Goal: Transaction & Acquisition: Purchase product/service

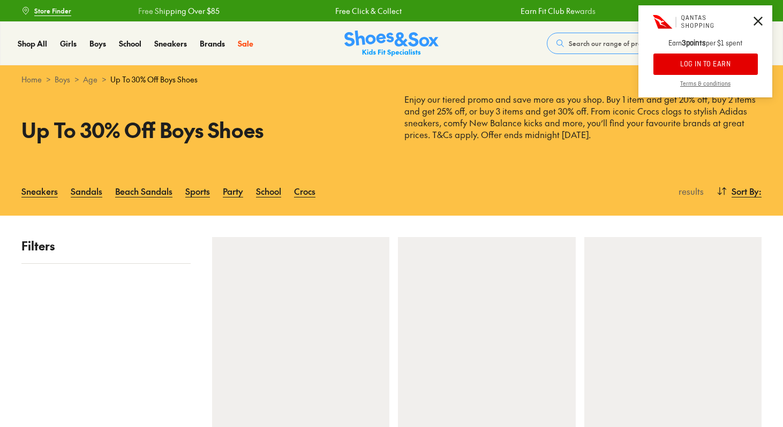
click at [725, 68] on button "LOG IN TO EARN" at bounding box center [705, 64] width 104 height 21
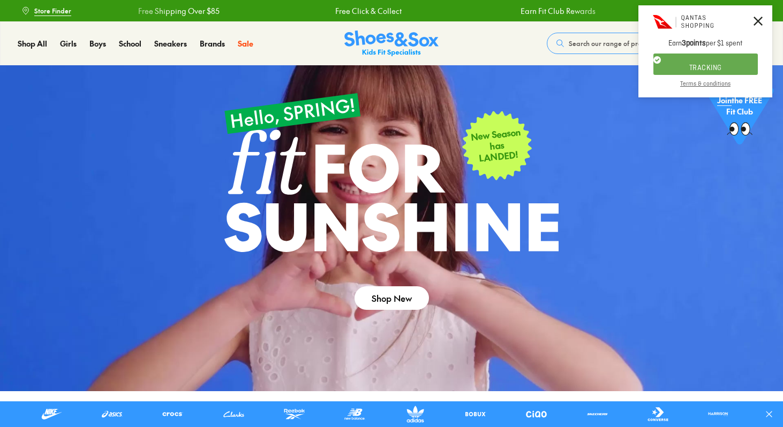
click at [759, 17] on icon at bounding box center [757, 21] width 9 height 9
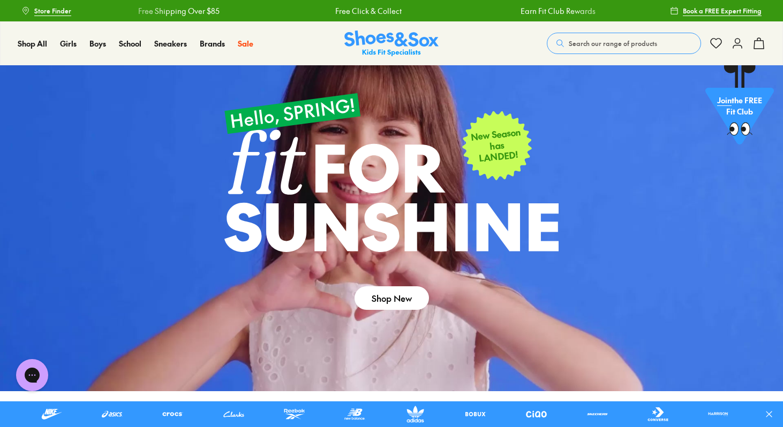
click at [735, 44] on icon at bounding box center [737, 43] width 13 height 13
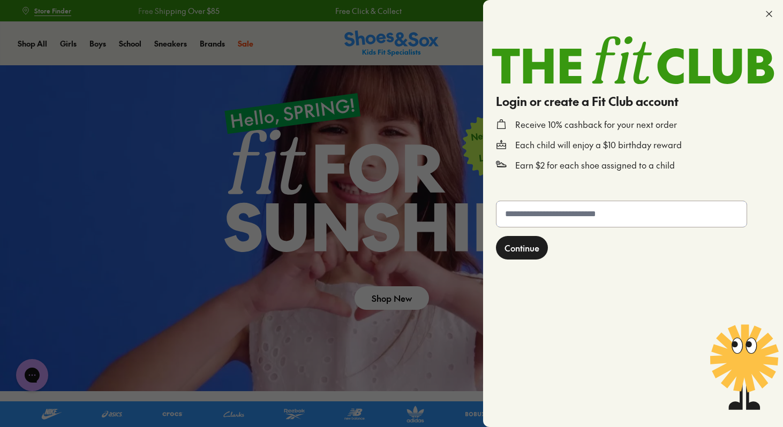
click at [567, 214] on input "text" at bounding box center [621, 214] width 250 height 26
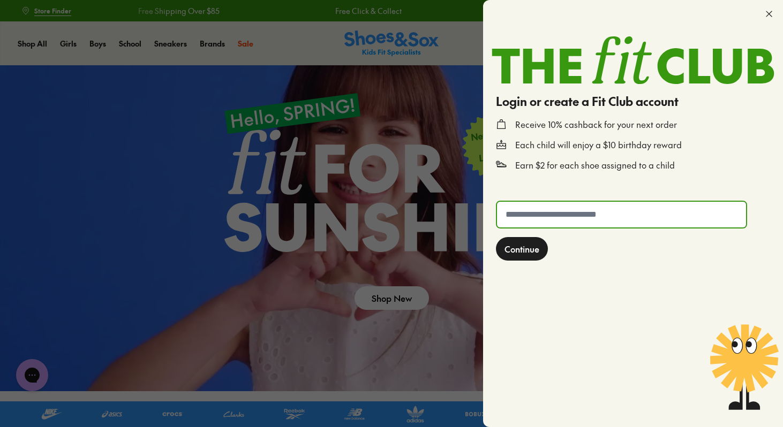
type input "**********"
click at [534, 248] on span "Continue" at bounding box center [521, 249] width 35 height 13
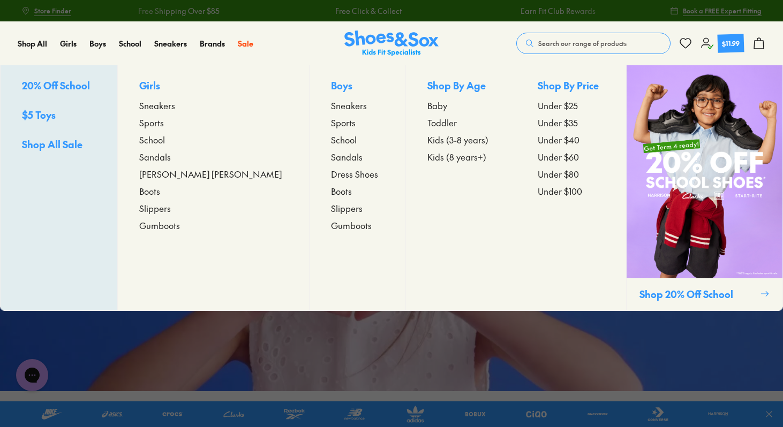
click at [331, 104] on span "Sneakers" at bounding box center [349, 105] width 36 height 13
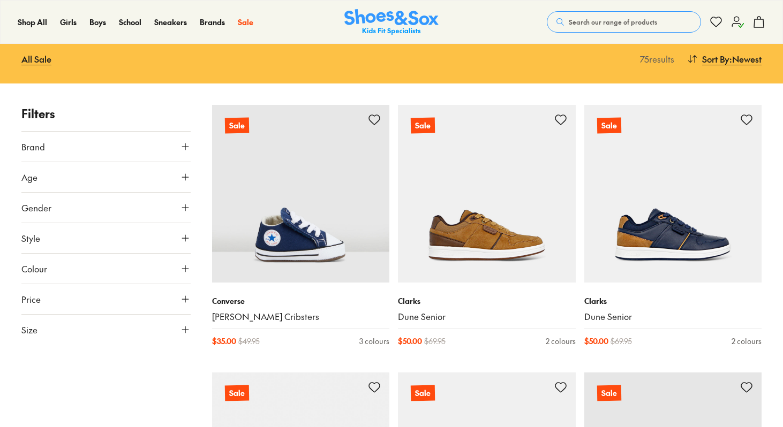
scroll to position [125, 0]
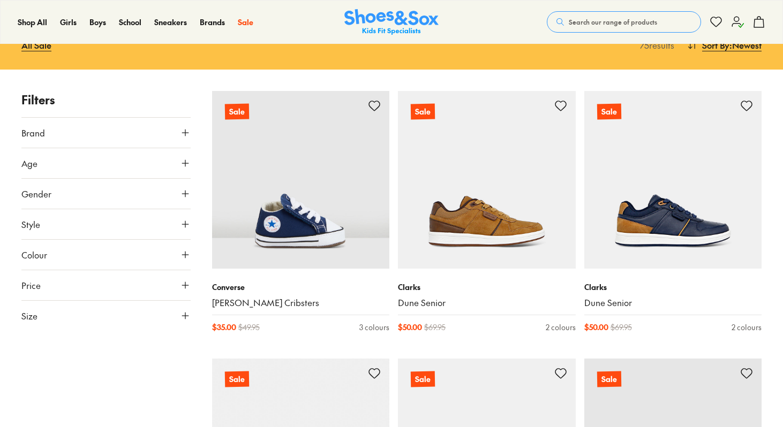
click at [83, 154] on button "Age" at bounding box center [105, 163] width 169 height 30
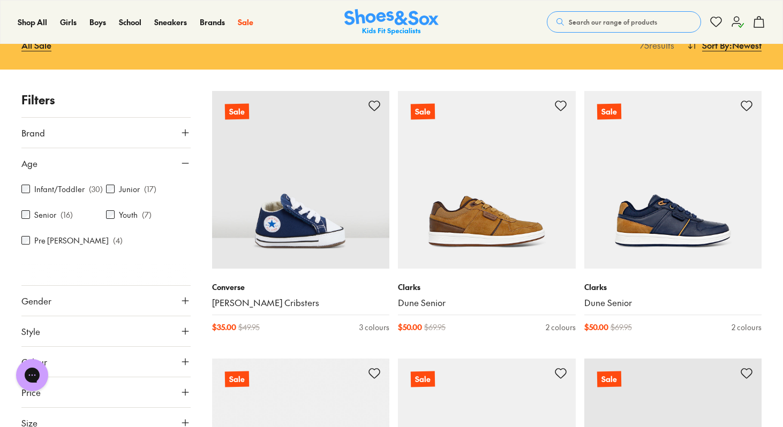
scroll to position [0, 0]
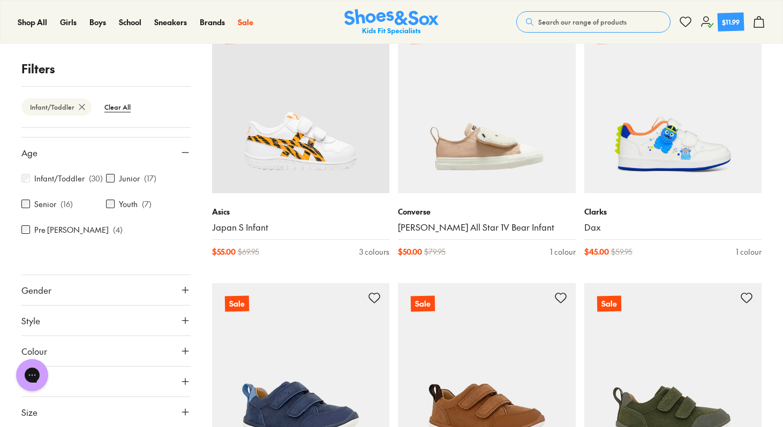
scroll to position [214, 0]
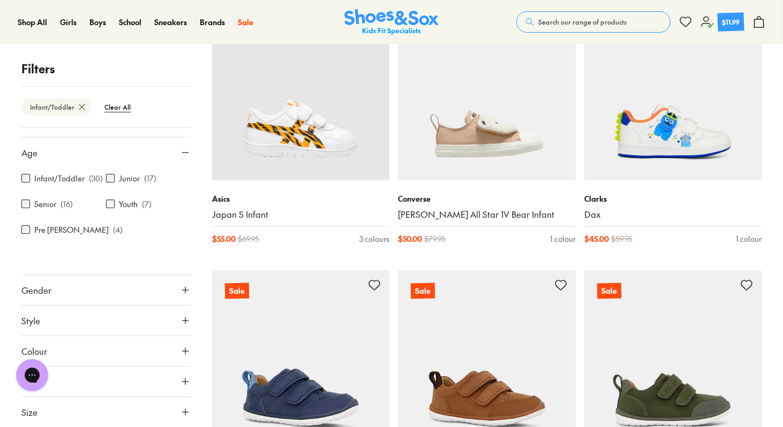
click at [144, 299] on button "Gender" at bounding box center [105, 290] width 169 height 30
click at [108, 321] on label "Boys" at bounding box center [106, 322] width 55 height 20
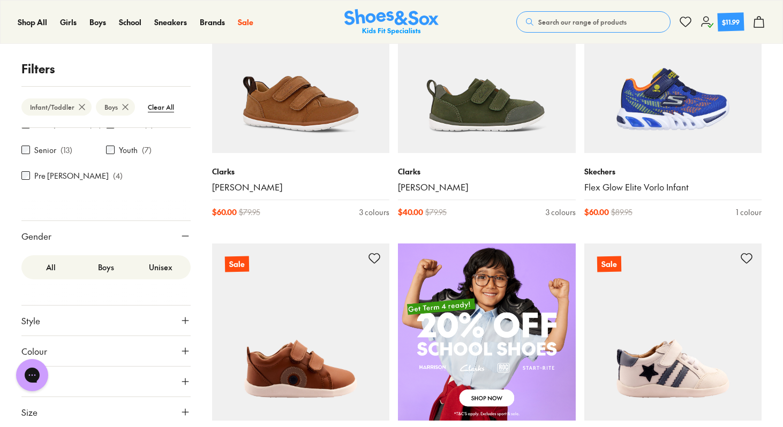
scroll to position [865, 0]
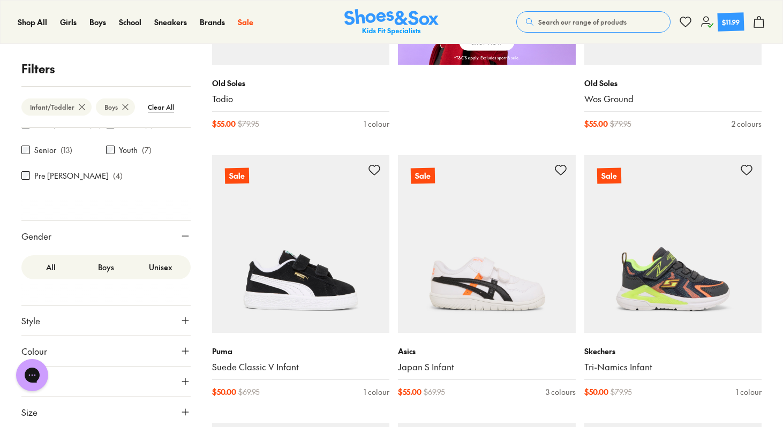
click at [161, 413] on button "Size" at bounding box center [105, 412] width 169 height 30
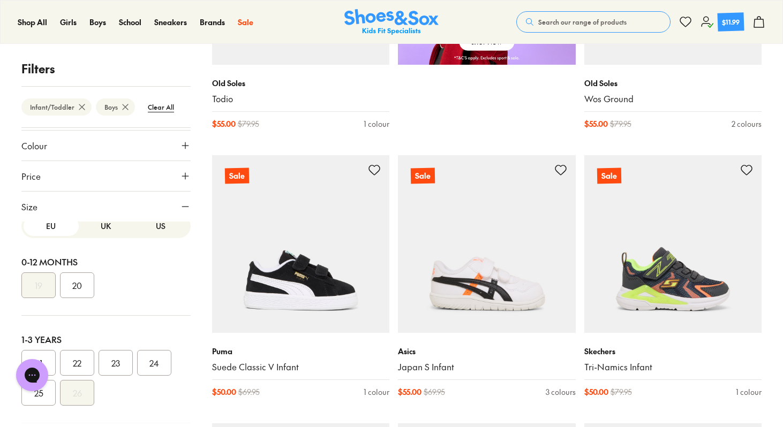
scroll to position [11, 0]
click at [96, 225] on button "UK" at bounding box center [106, 227] width 55 height 20
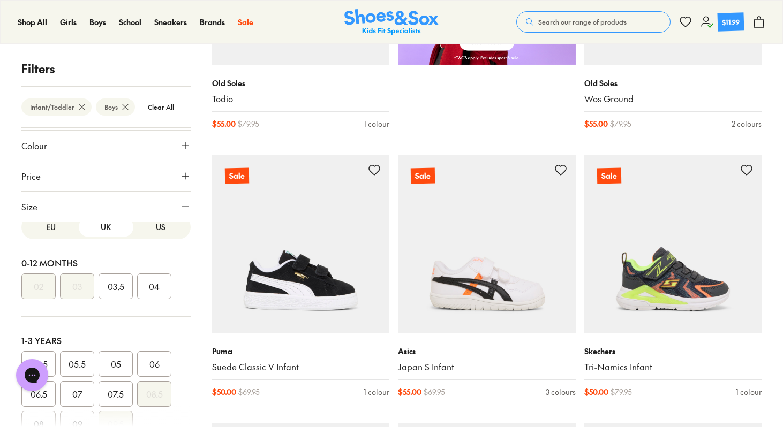
click at [145, 230] on button "US" at bounding box center [160, 227] width 55 height 20
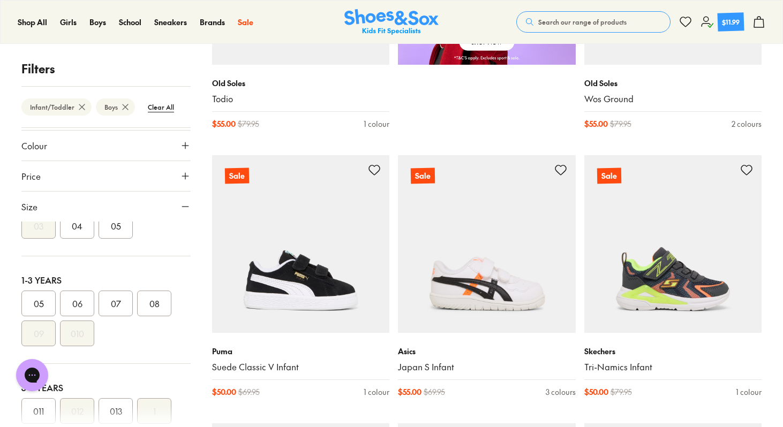
scroll to position [75, 0]
click at [79, 298] on button "06" at bounding box center [77, 300] width 34 height 26
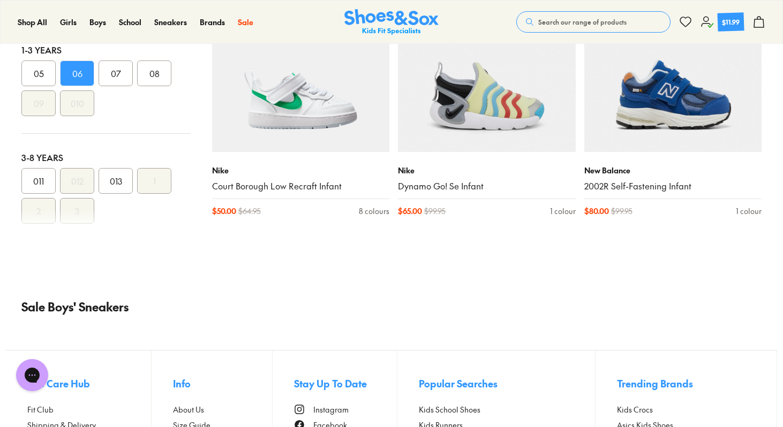
scroll to position [1047, 0]
